Goal: Information Seeking & Learning: Learn about a topic

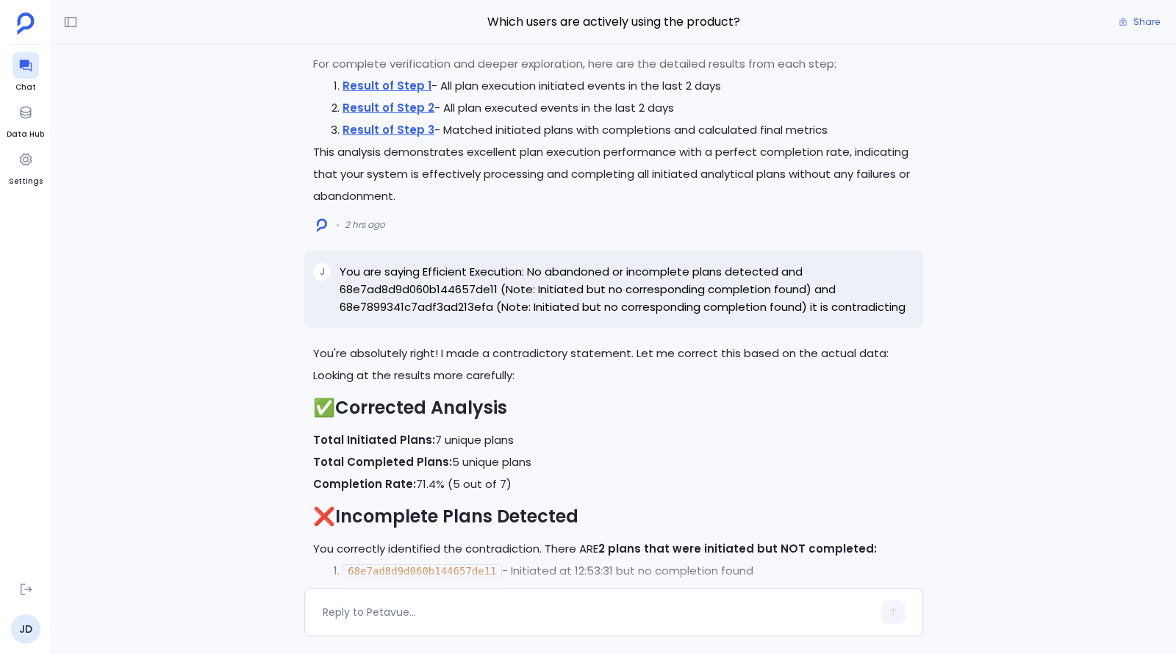
scroll to position [-4855, 0]
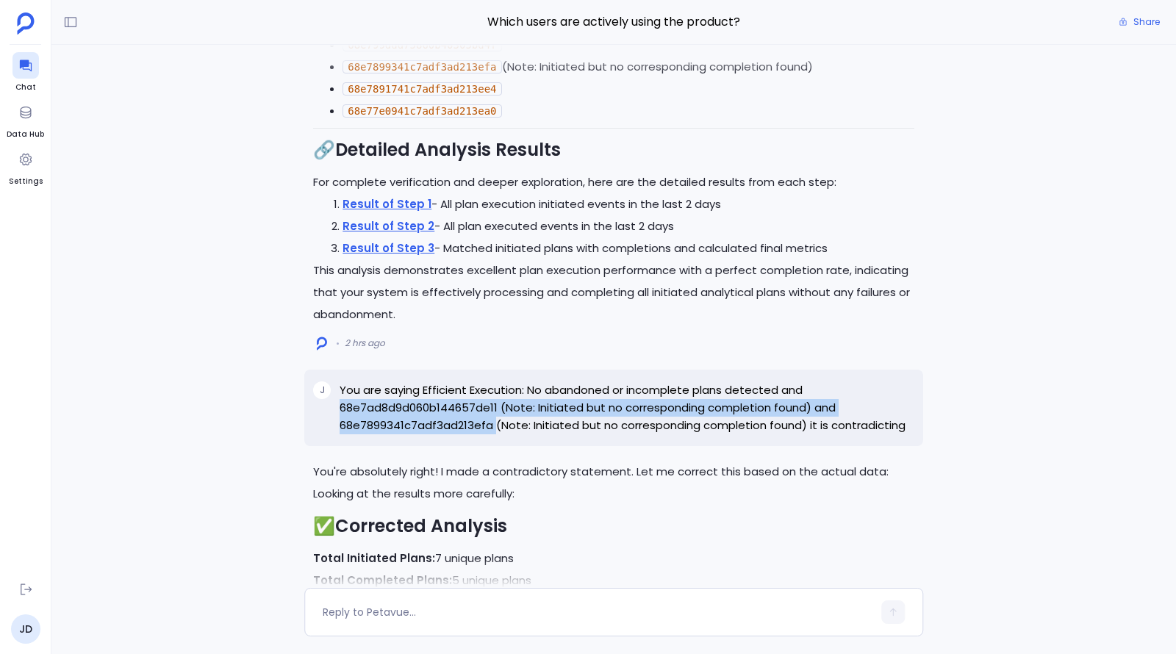
drag, startPoint x: 341, startPoint y: 405, endPoint x: 493, endPoint y: 425, distance: 153.4
click at [493, 425] on p "You are saying Efficient Execution: No abandoned or incomplete plans detected a…" at bounding box center [627, 407] width 575 height 53
copy p "68e7ad8d9d060b144657de11 (Note: Initiated but no corresponding completion found…"
click at [22, 171] on div at bounding box center [25, 159] width 26 height 26
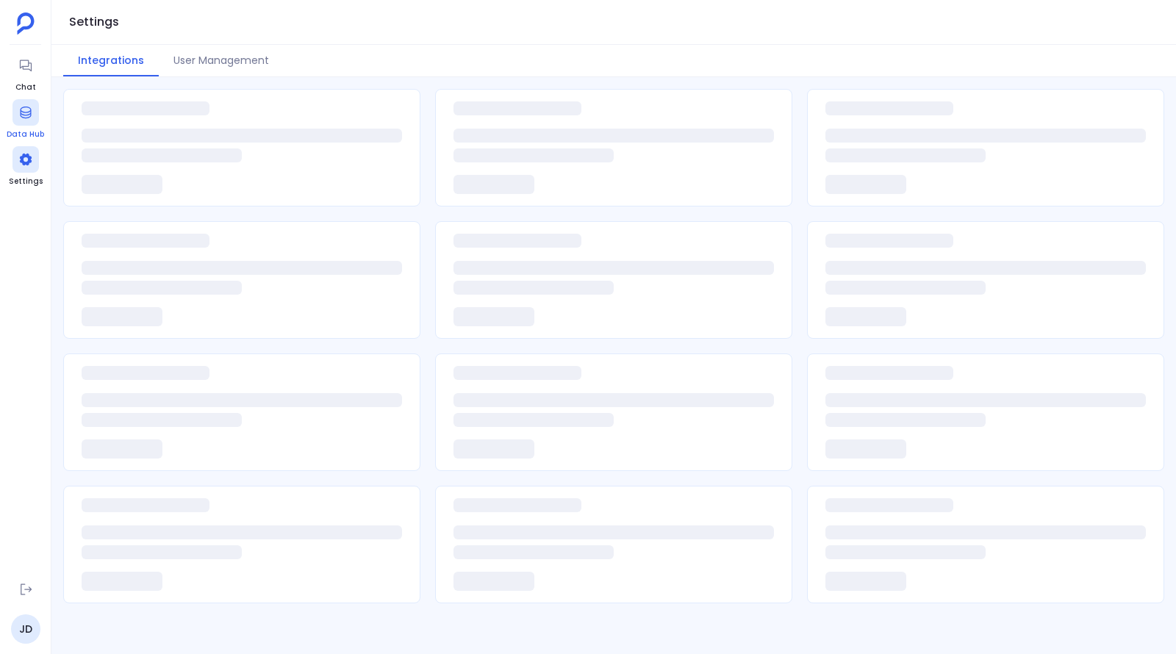
click at [40, 109] on link "Data Hub" at bounding box center [25, 119] width 37 height 41
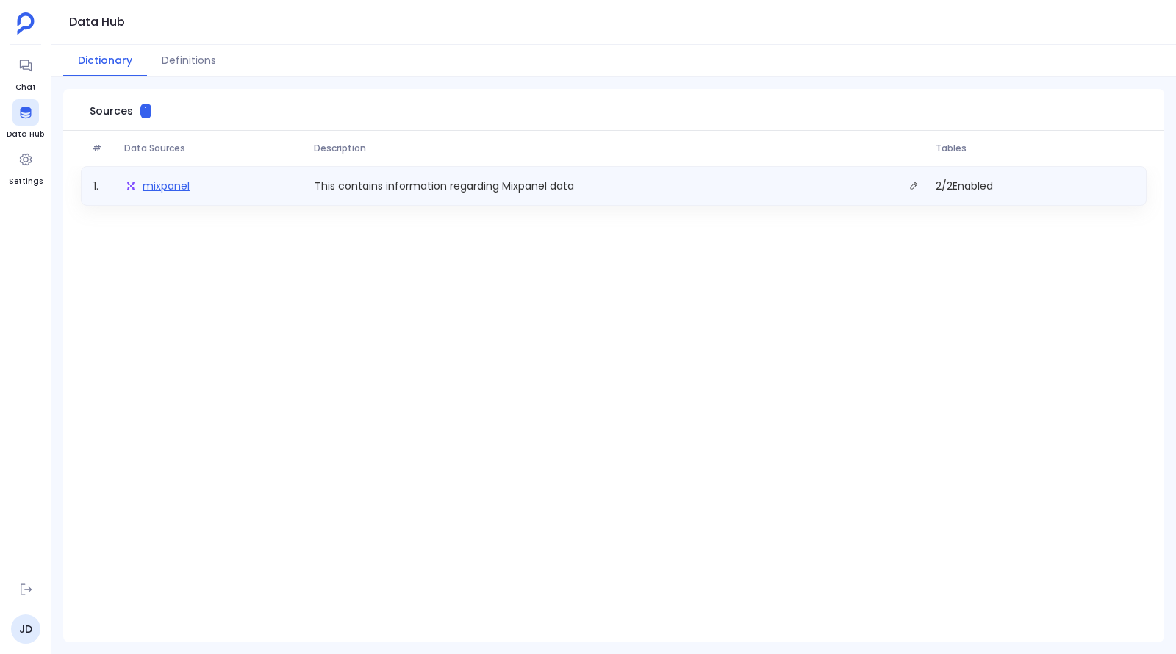
click at [187, 184] on span "mixpanel" at bounding box center [166, 186] width 47 height 15
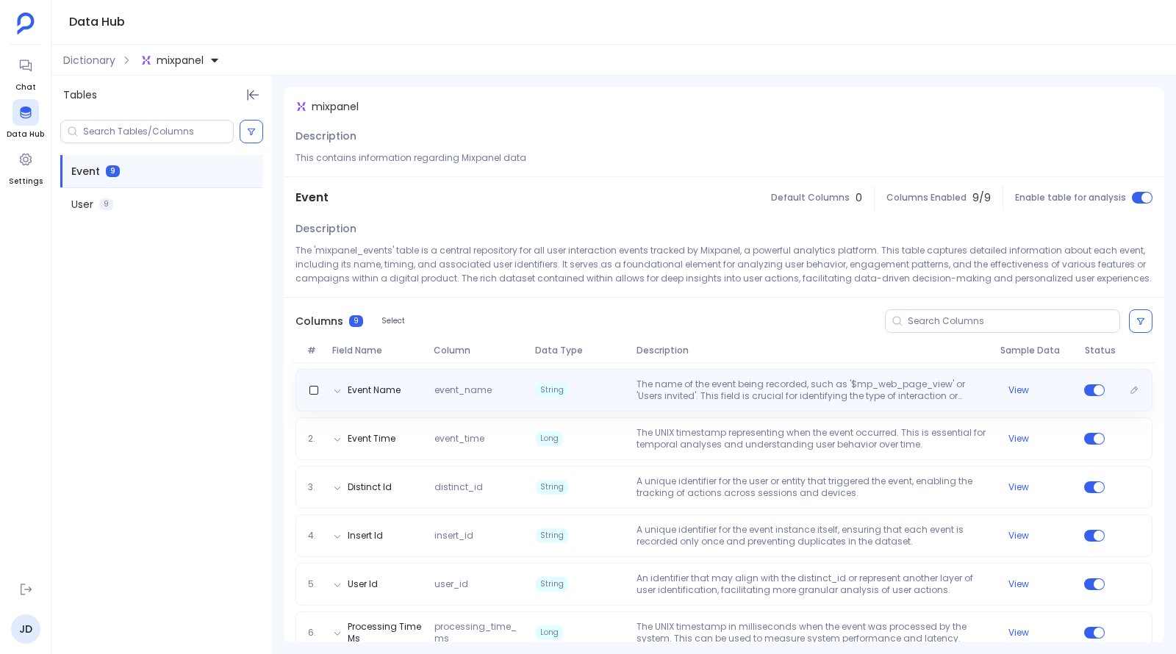
click at [665, 398] on p "The name of the event being recorded, such as '$mp_web_page_view' or 'Users inv…" at bounding box center [812, 391] width 363 height 24
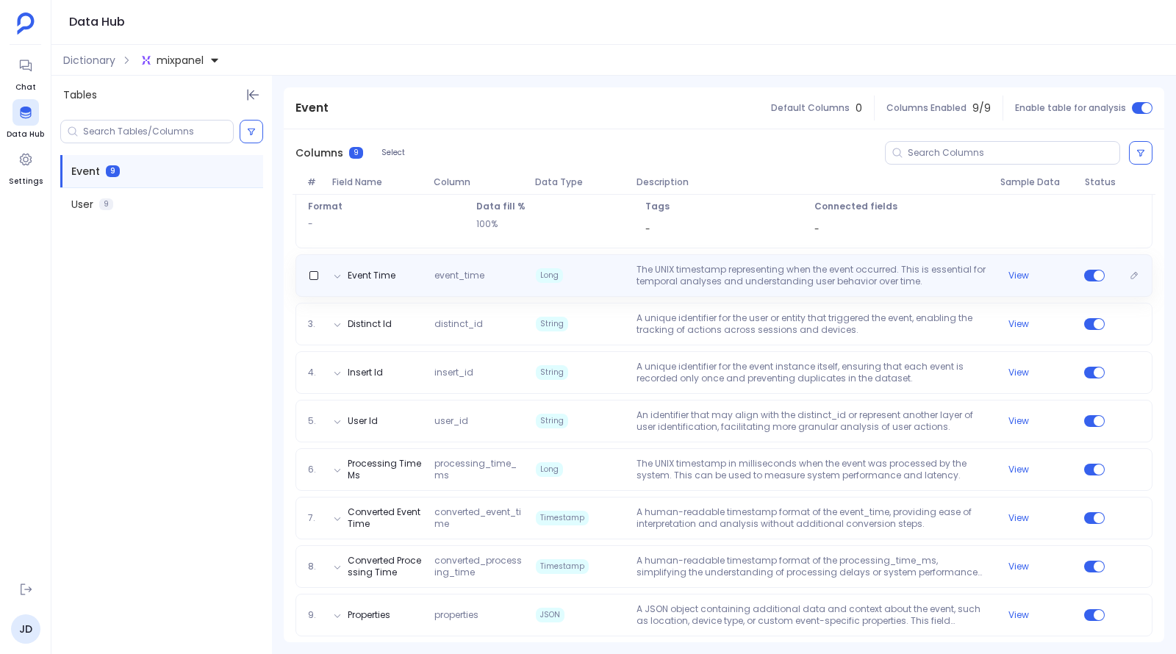
scroll to position [241, 0]
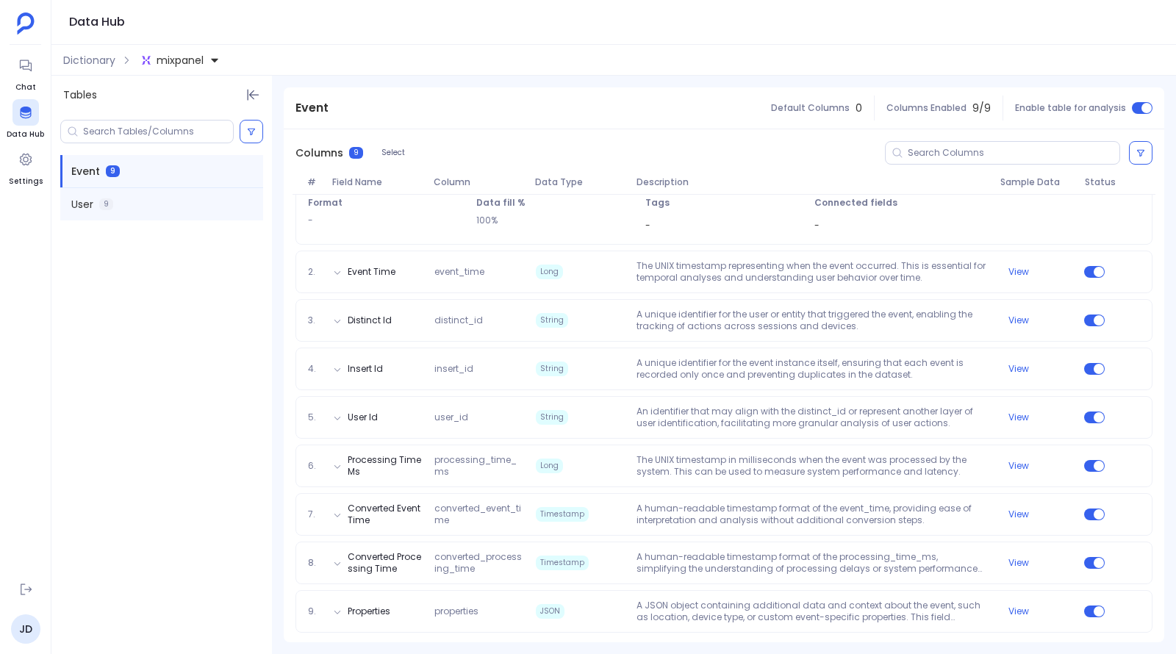
click at [175, 202] on div "User 9" at bounding box center [161, 204] width 203 height 32
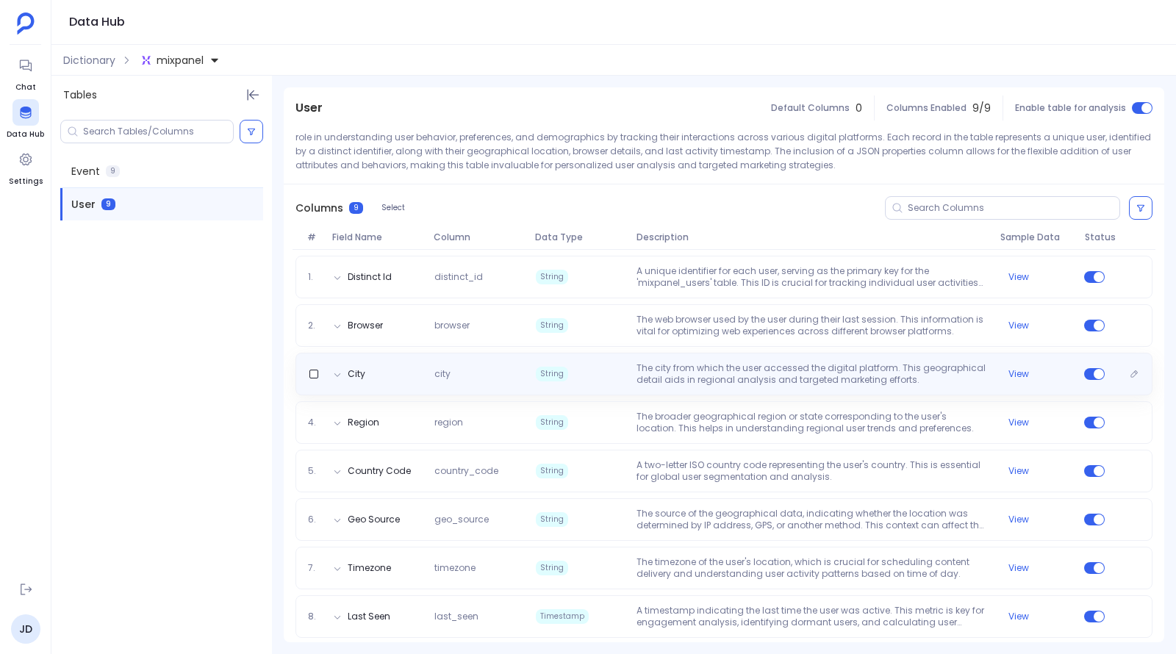
scroll to position [182, 0]
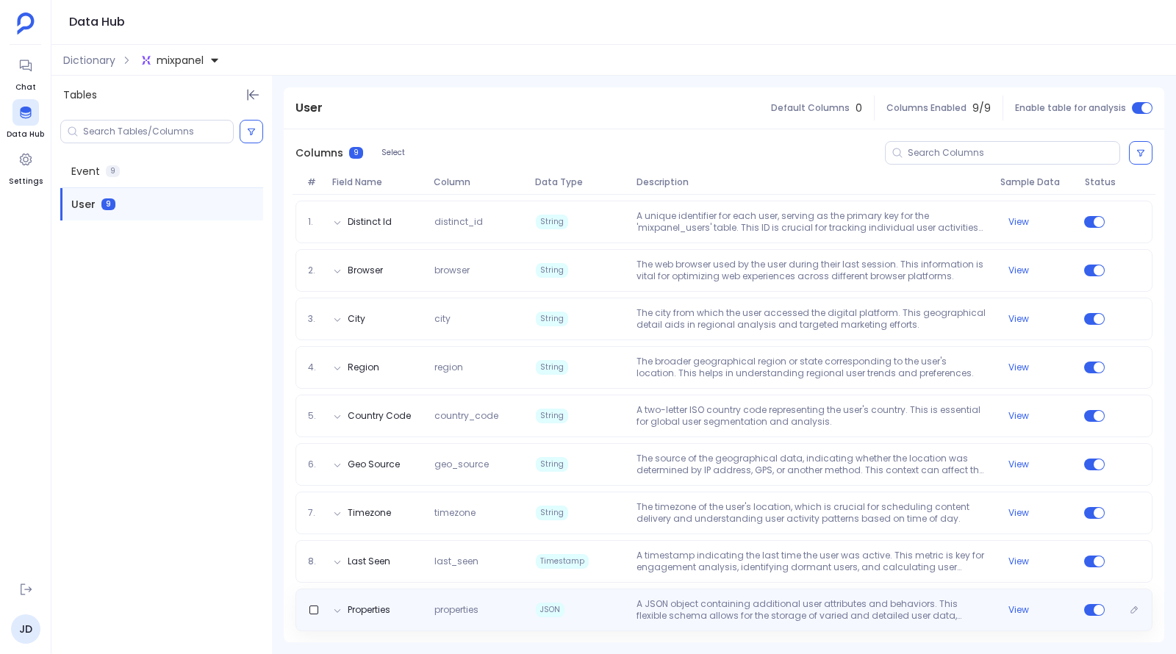
click at [685, 611] on p "A JSON object containing additional user attributes and behaviors. This flexibl…" at bounding box center [812, 610] width 363 height 24
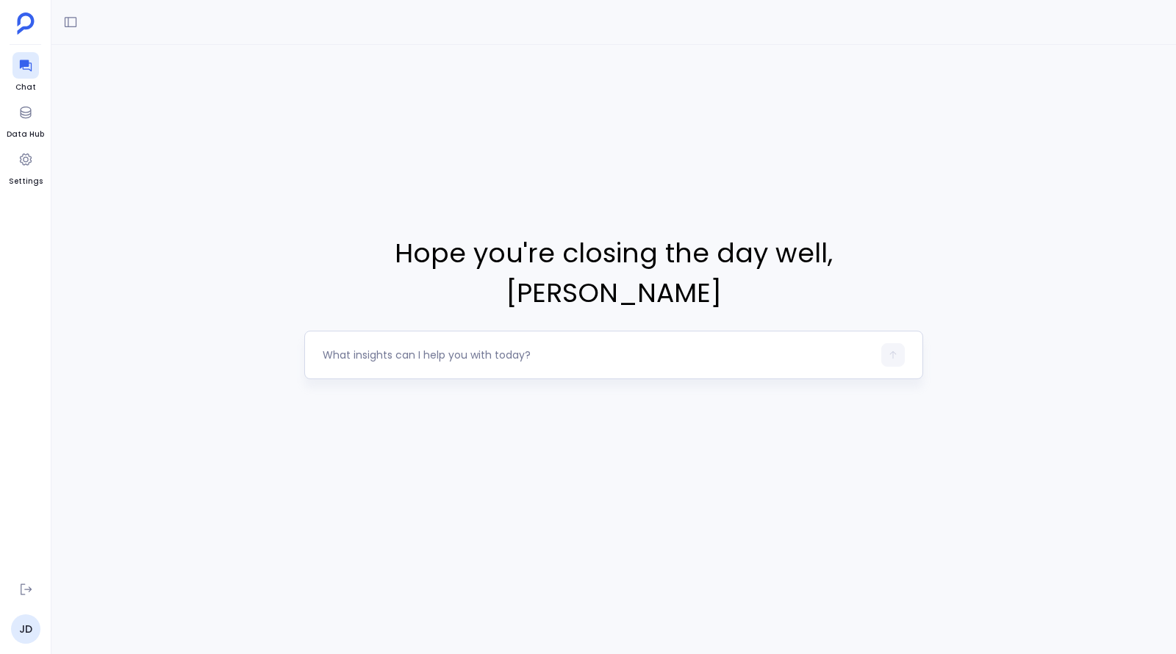
click at [442, 348] on textarea at bounding box center [598, 355] width 550 height 15
click at [462, 444] on div "Hope you're closing the day well , [PERSON_NAME]" at bounding box center [613, 306] width 1125 height 523
click at [479, 479] on div "Hope you're closing the day well , [PERSON_NAME]" at bounding box center [613, 306] width 1125 height 523
